Goal: Information Seeking & Learning: Learn about a topic

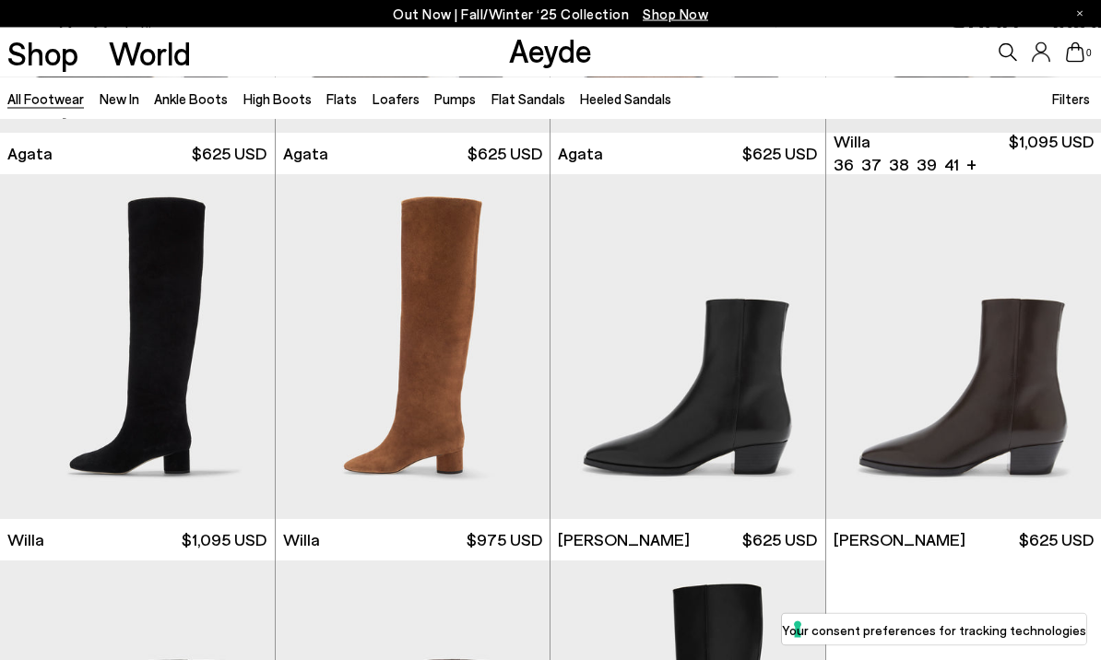
scroll to position [738, 0]
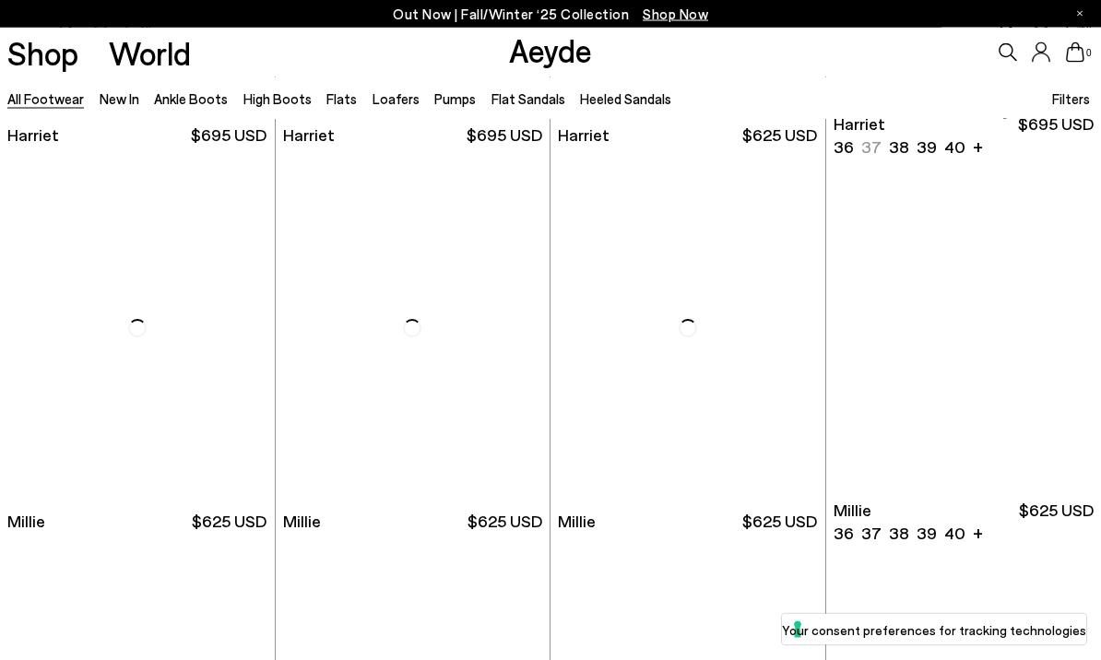
scroll to position [6543, 0]
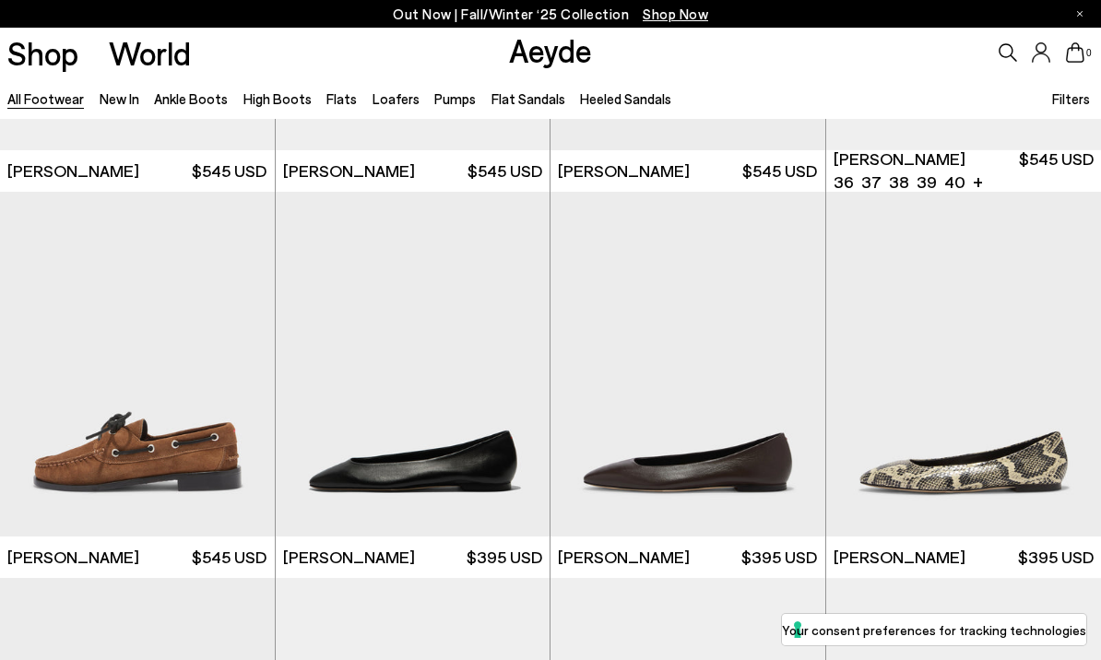
scroll to position [14251, 0]
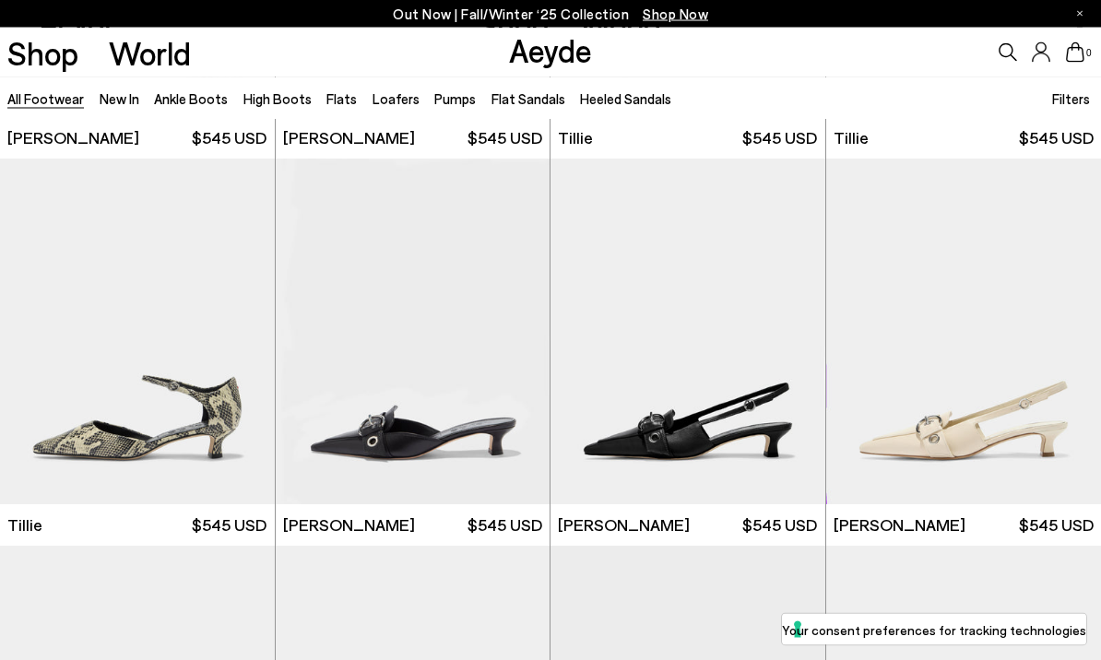
scroll to position [16632, 0]
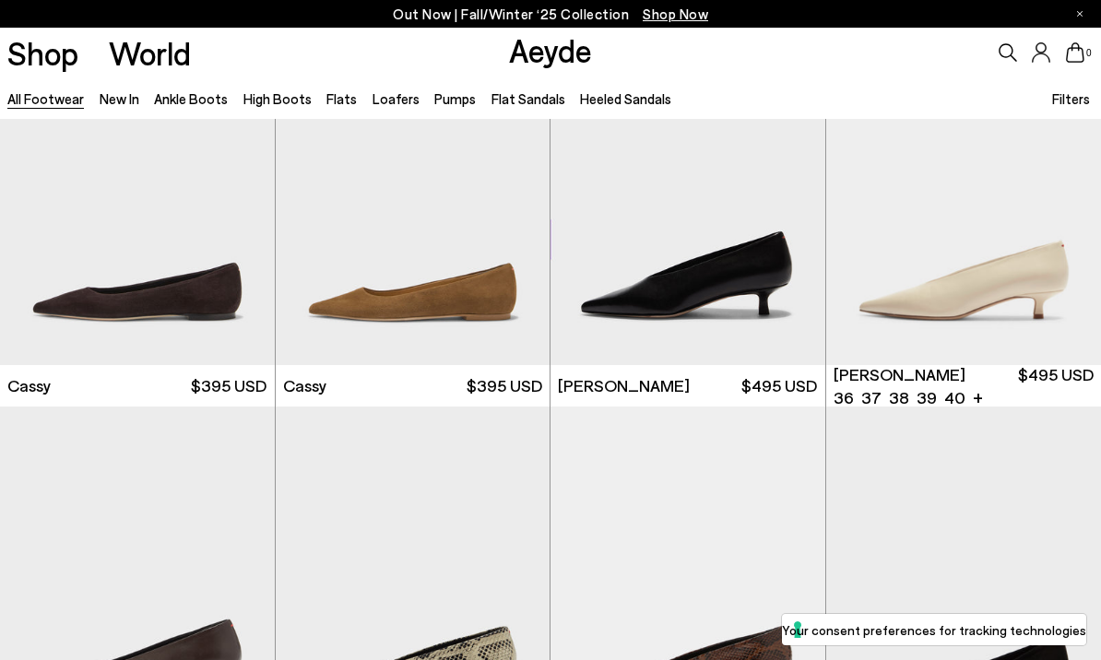
scroll to position [18695, 0]
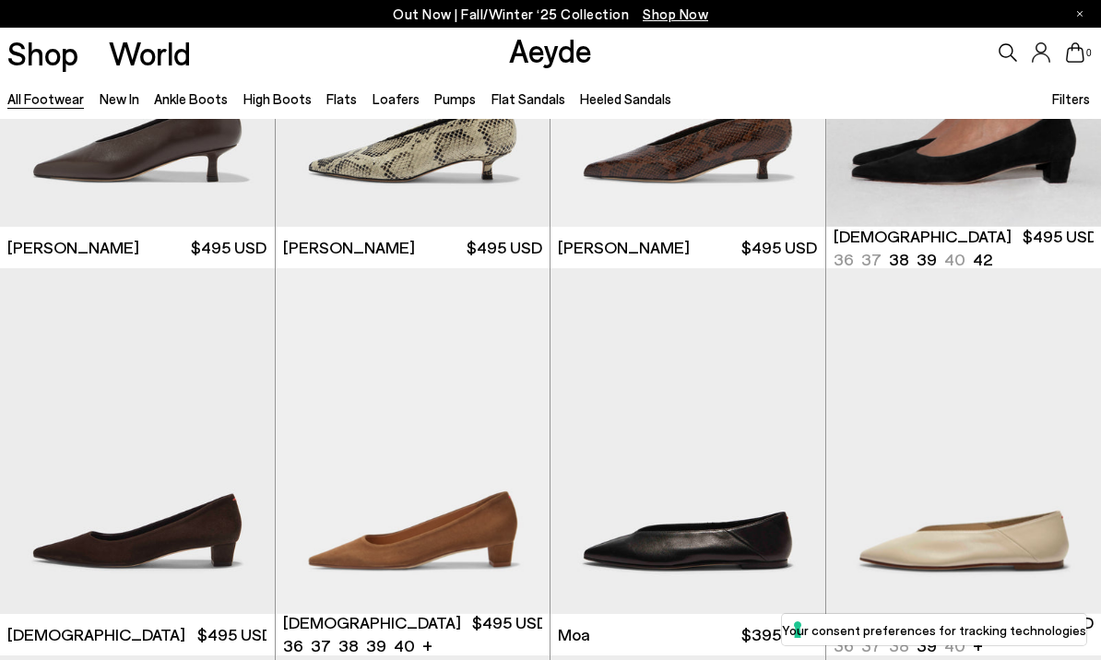
scroll to position [19230, 0]
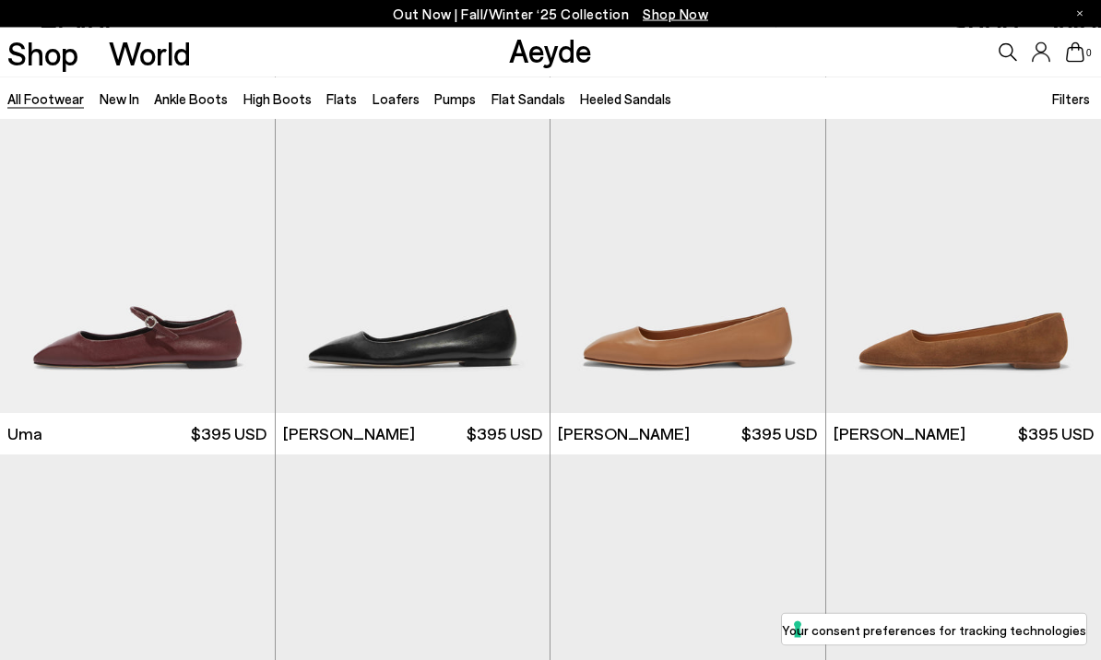
scroll to position [22864, 0]
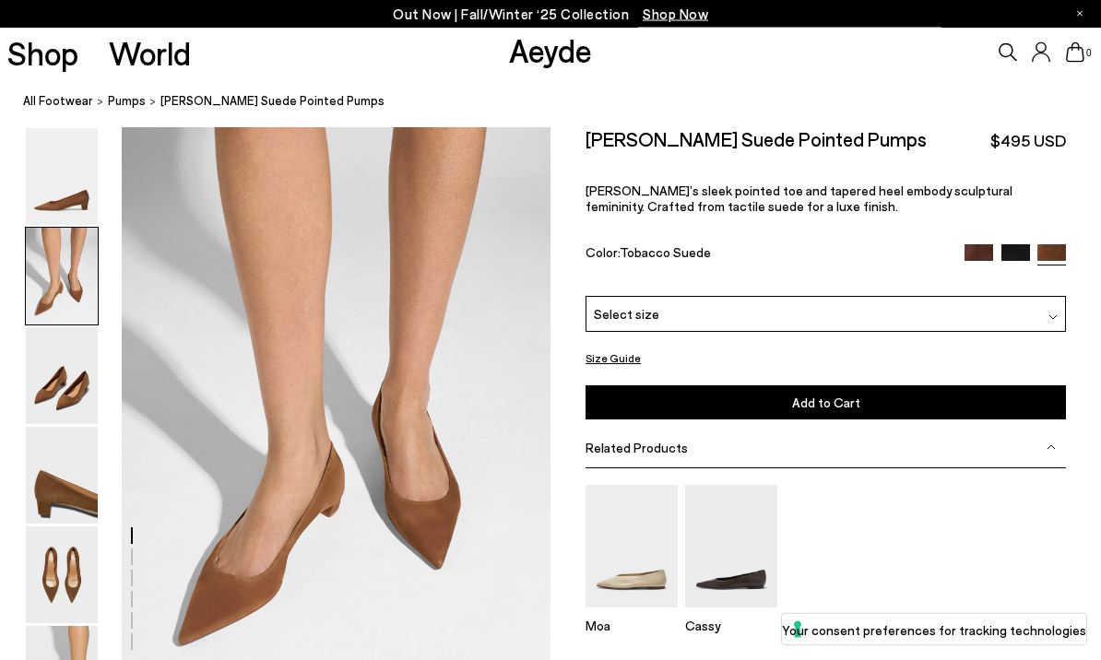
scroll to position [549, 0]
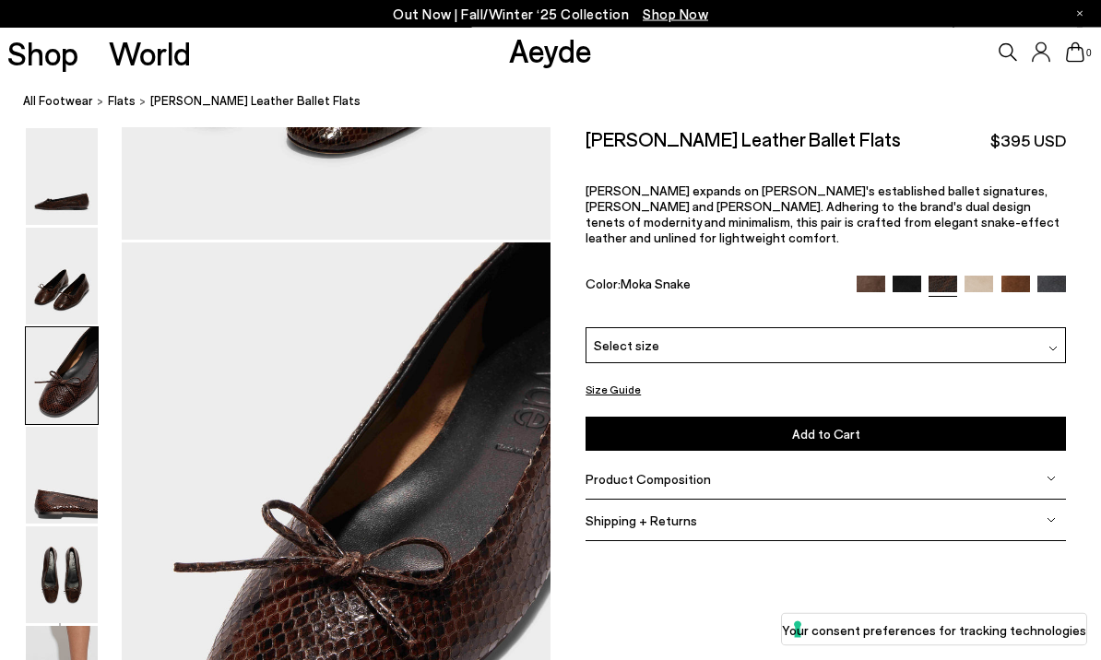
scroll to position [1150, 0]
